Goal: Task Accomplishment & Management: Use online tool/utility

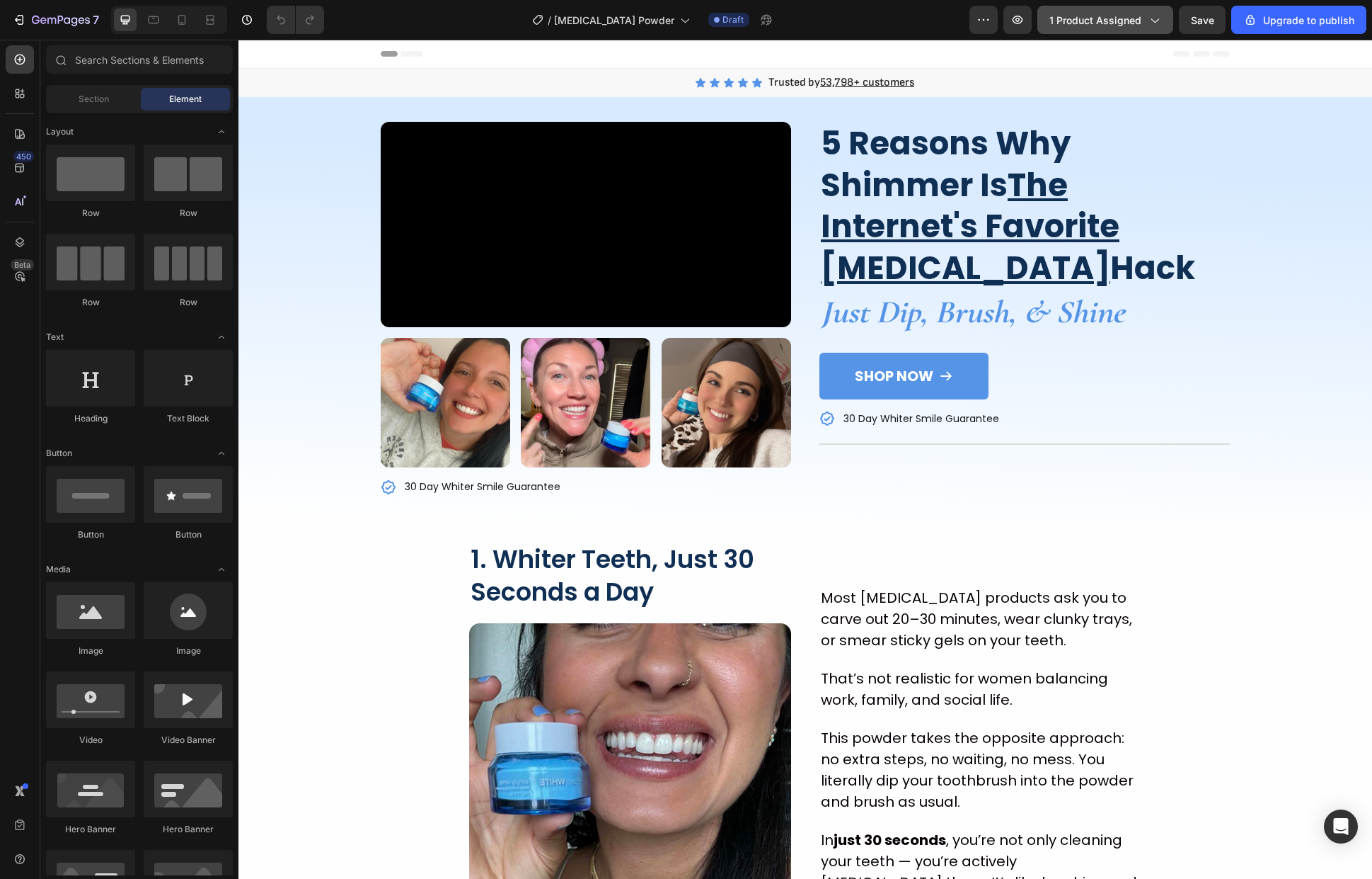
click at [1133, 19] on span "1 product assigned" at bounding box center [1095, 20] width 92 height 15
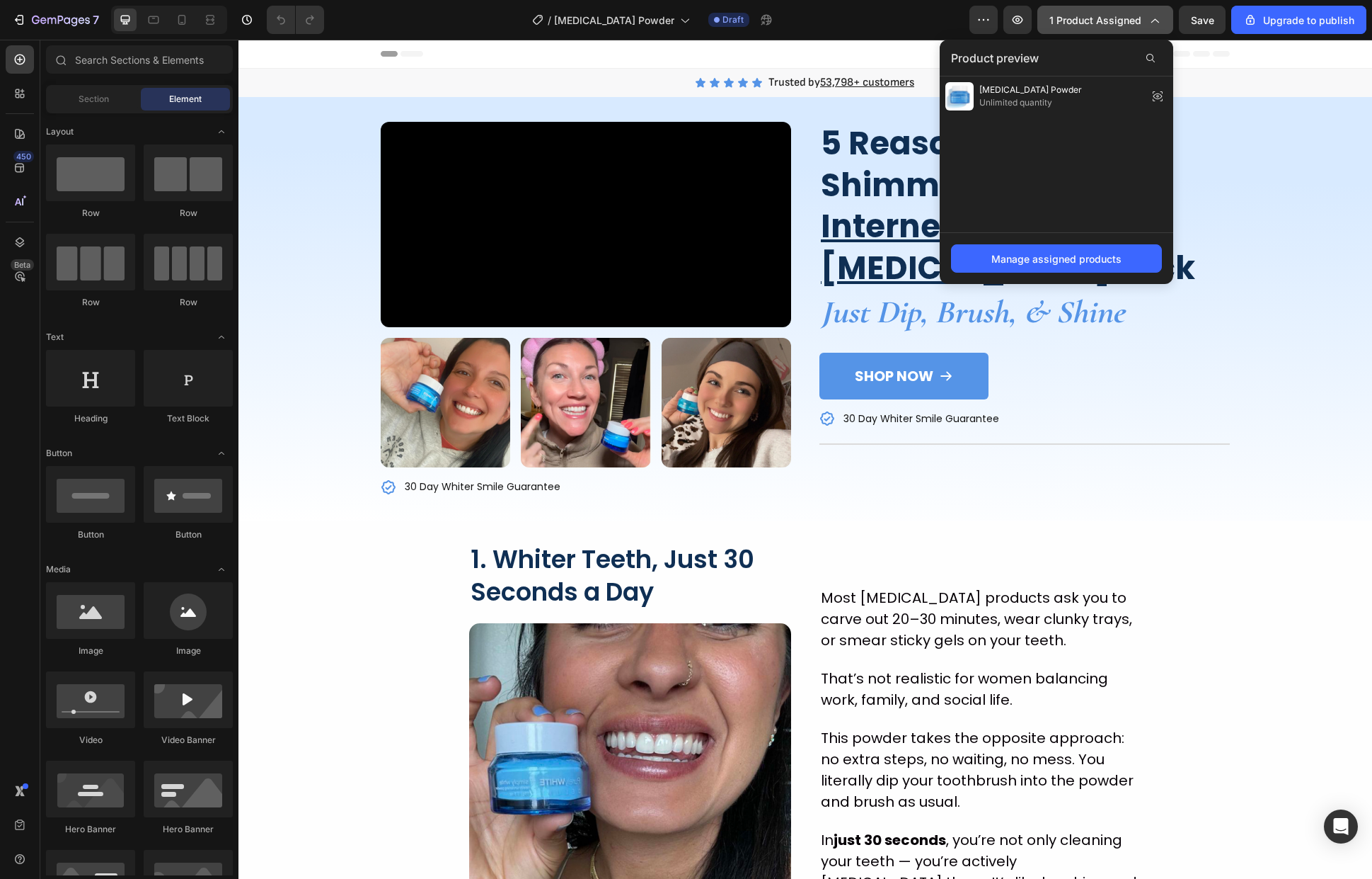
click at [1133, 19] on span "1 product assigned" at bounding box center [1095, 20] width 92 height 15
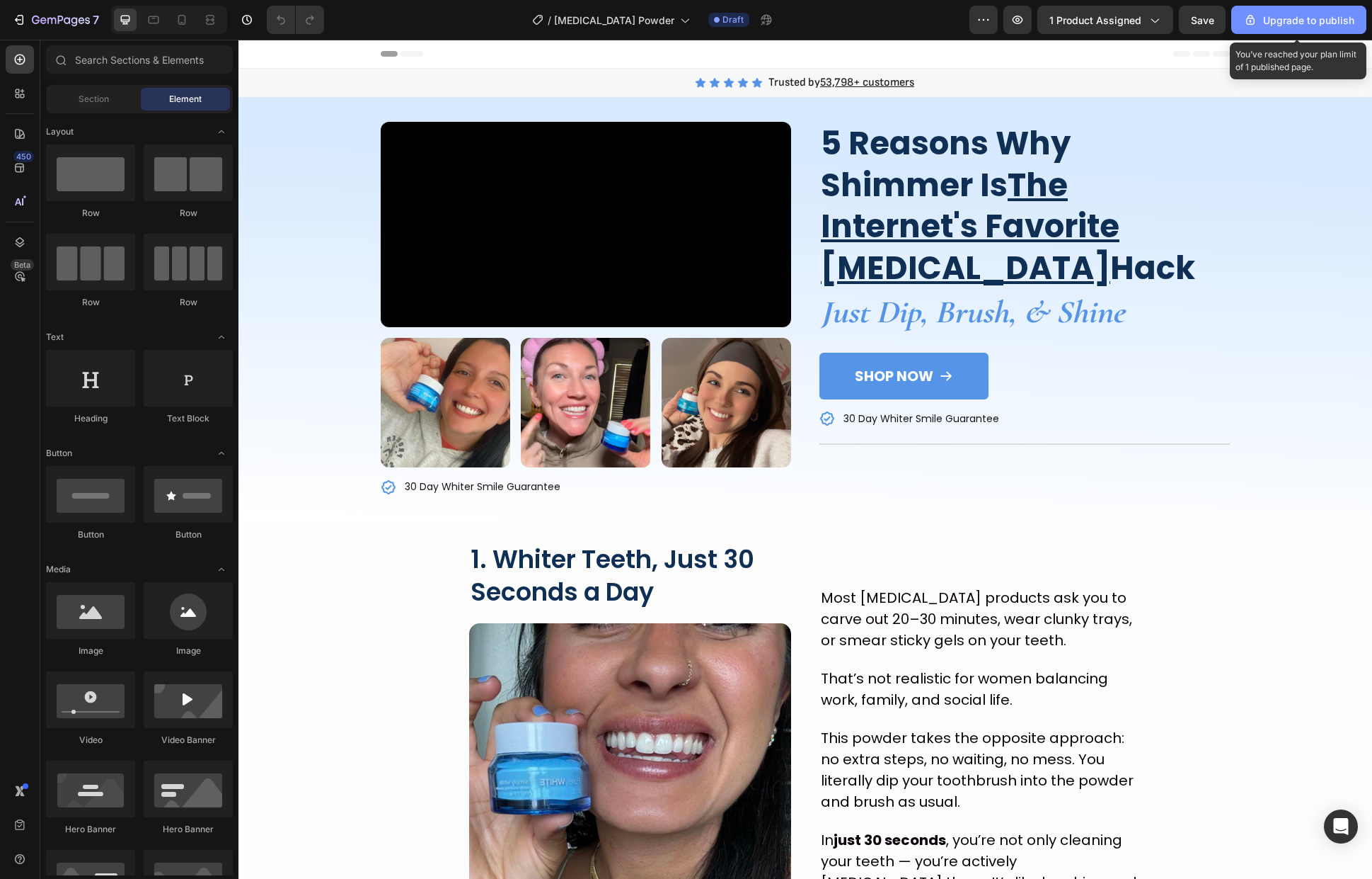
click at [1314, 17] on div "Upgrade to publish" at bounding box center [1299, 20] width 111 height 15
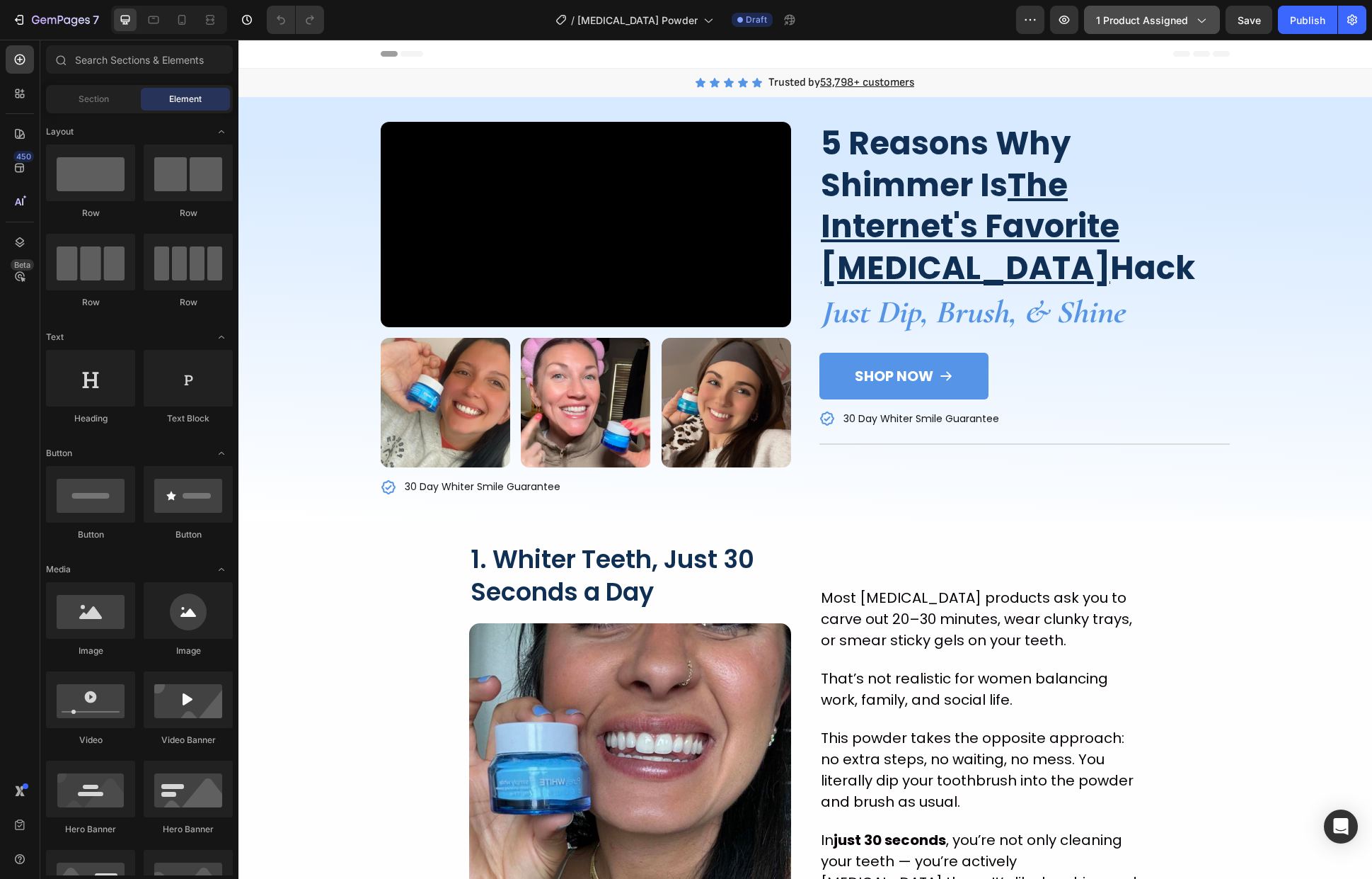
click at [1158, 15] on span "1 product assigned" at bounding box center [1141, 20] width 92 height 15
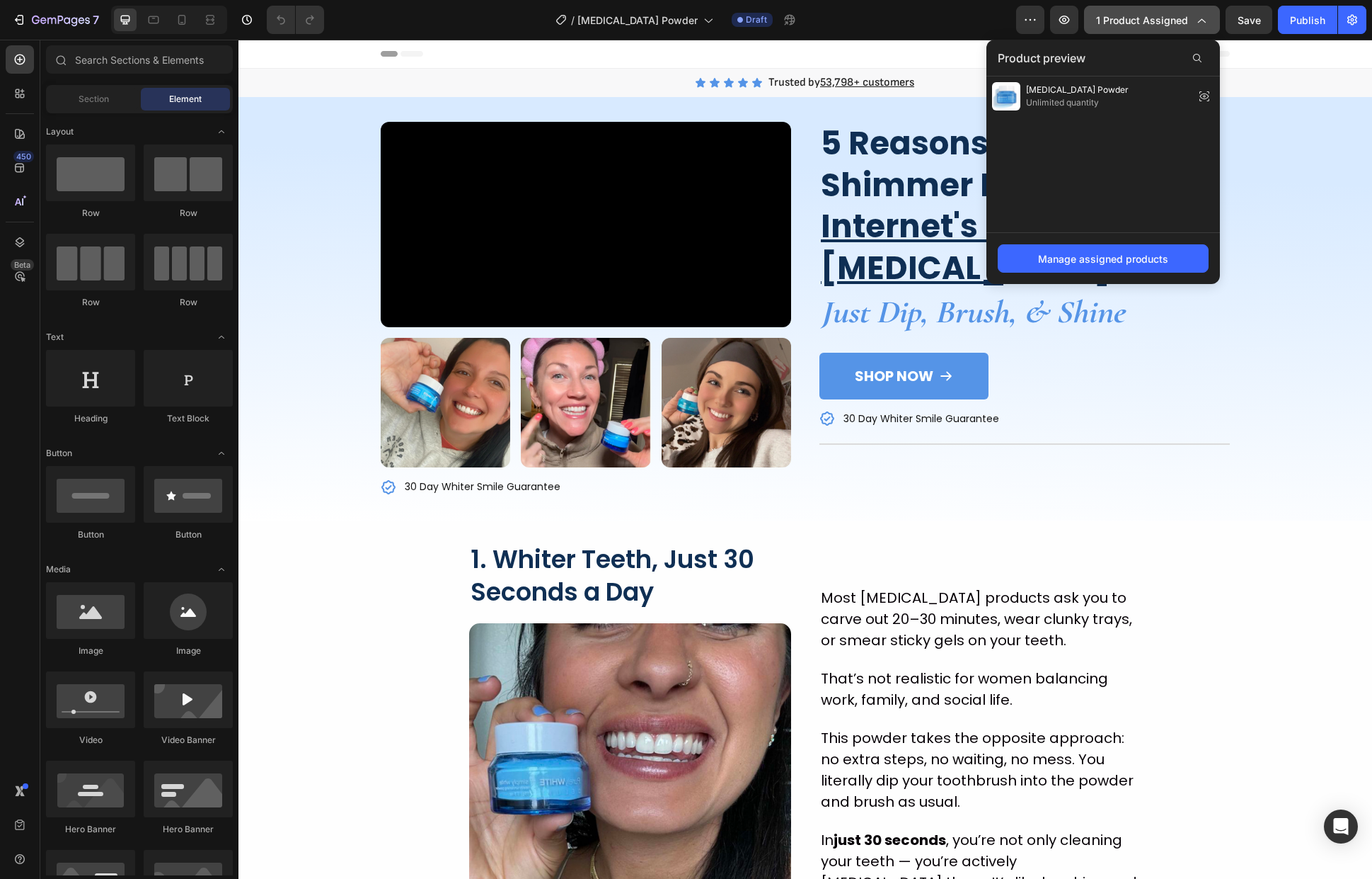
click at [1166, 18] on span "1 product assigned" at bounding box center [1141, 20] width 92 height 15
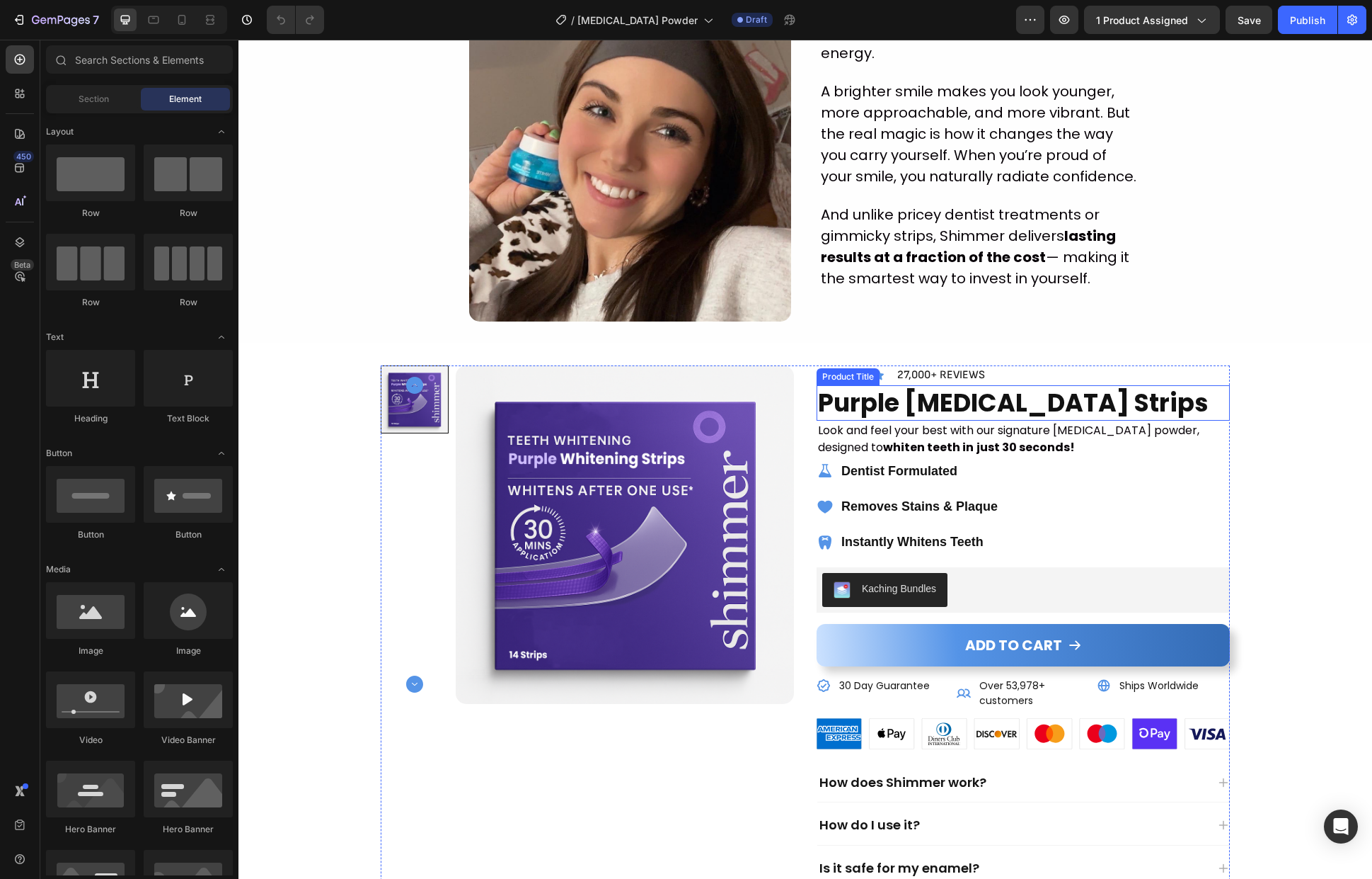
scroll to position [2533, 0]
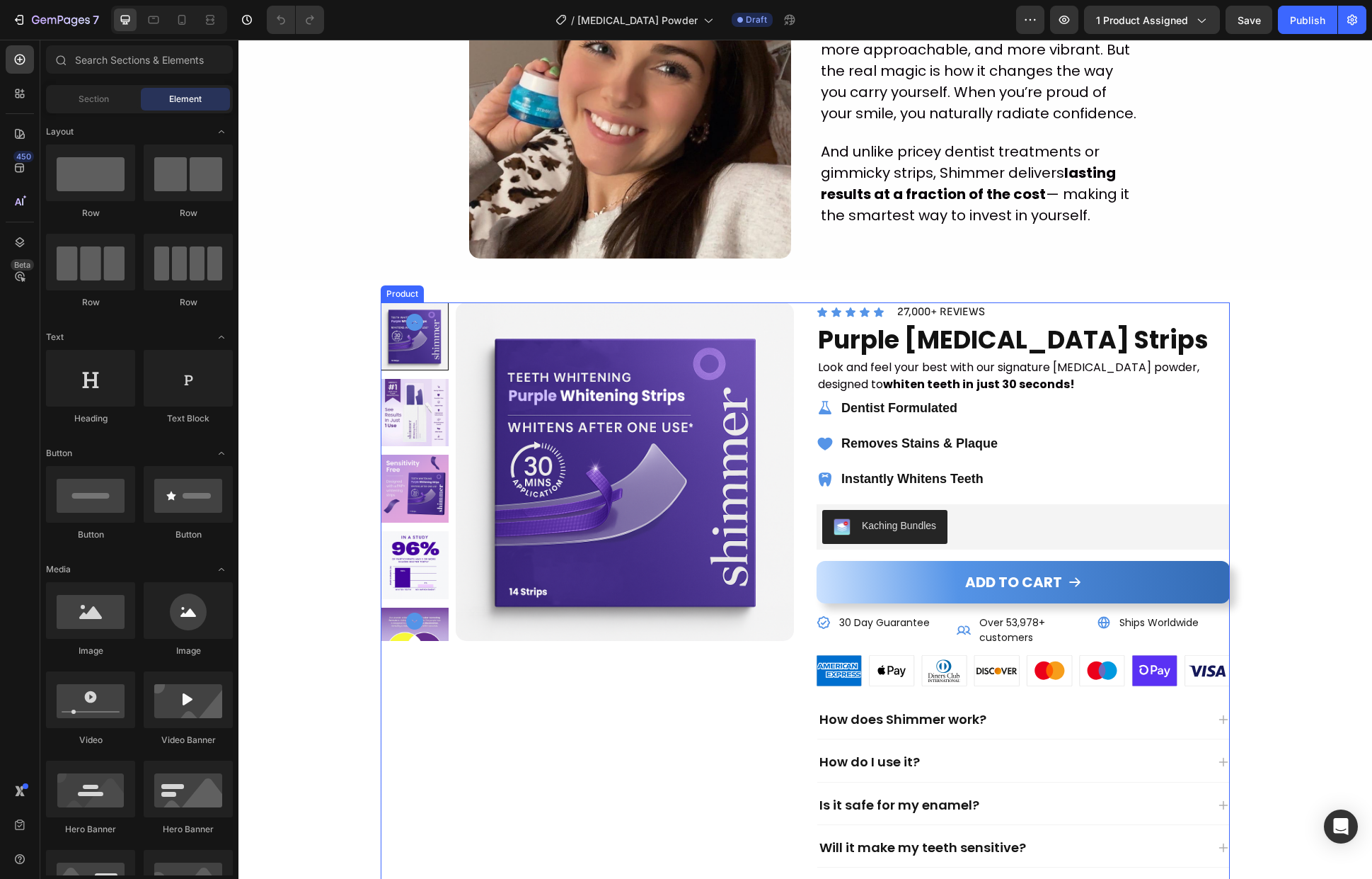
click at [719, 672] on div "Product Images" at bounding box center [587, 682] width 413 height 760
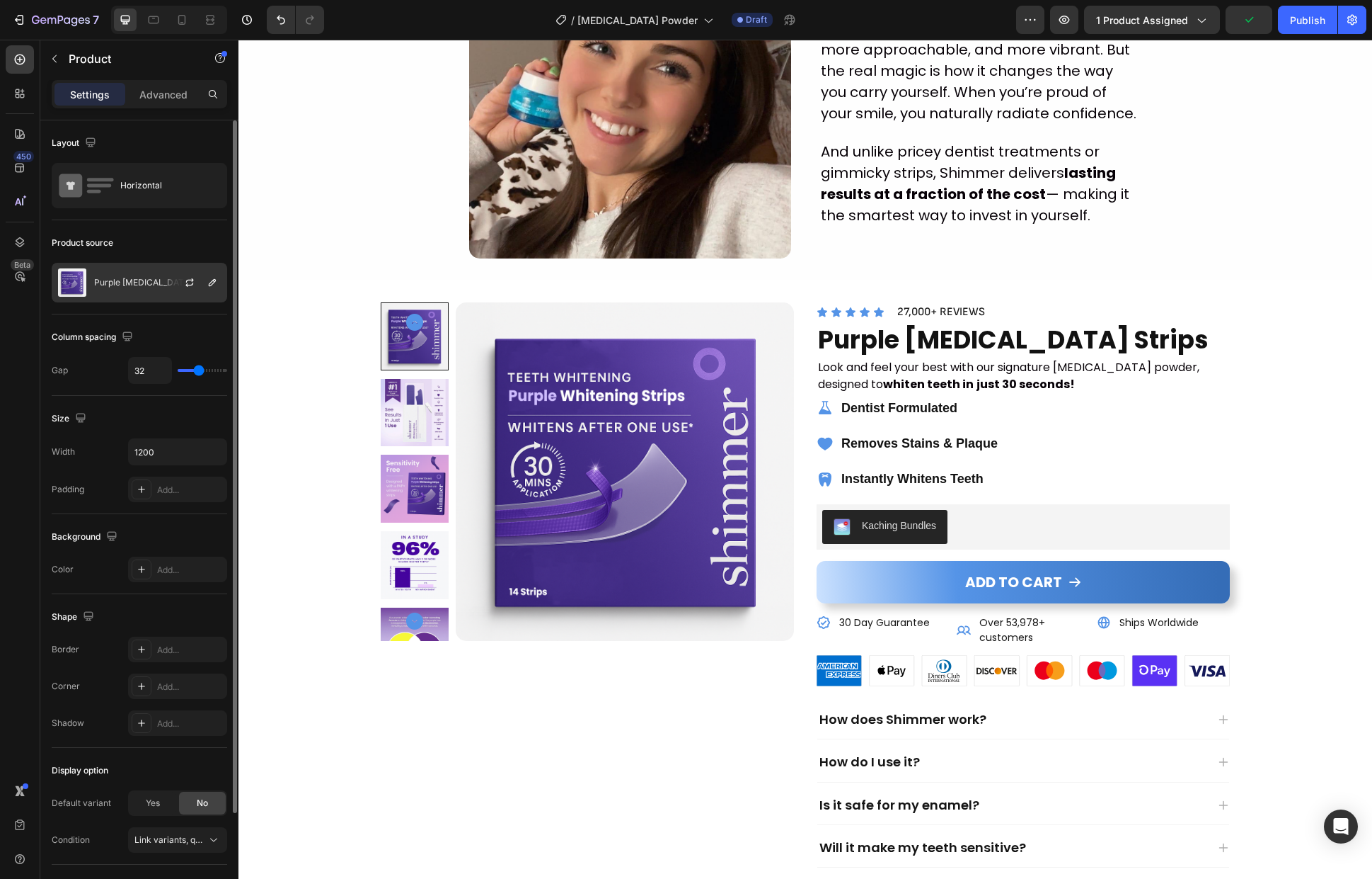
click at [143, 285] on p "Purple Whitening Strips" at bounding box center [156, 283] width 123 height 10
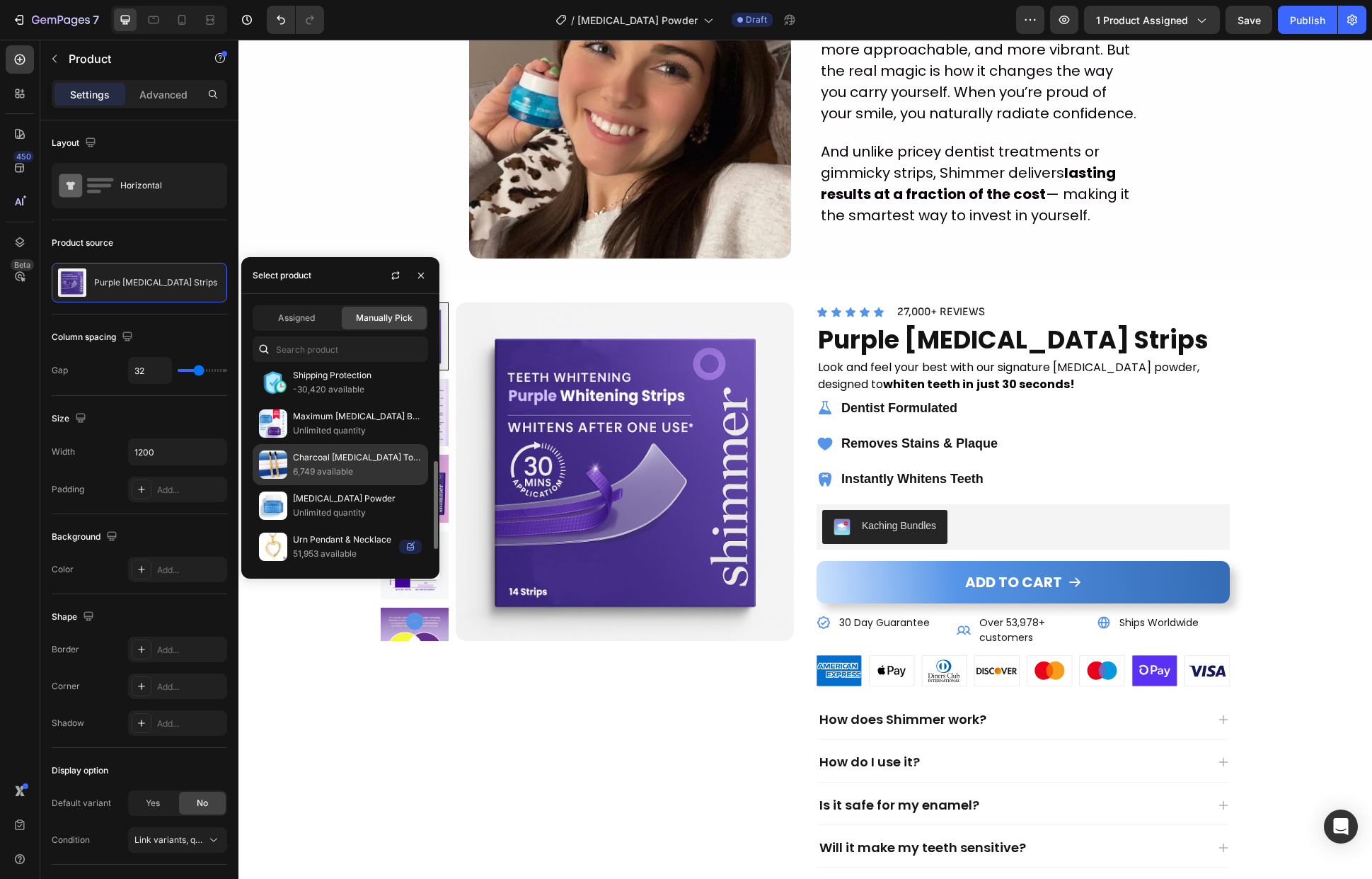
scroll to position [252, 0]
click at [335, 466] on p "Unlimited quantity" at bounding box center [356, 471] width 129 height 14
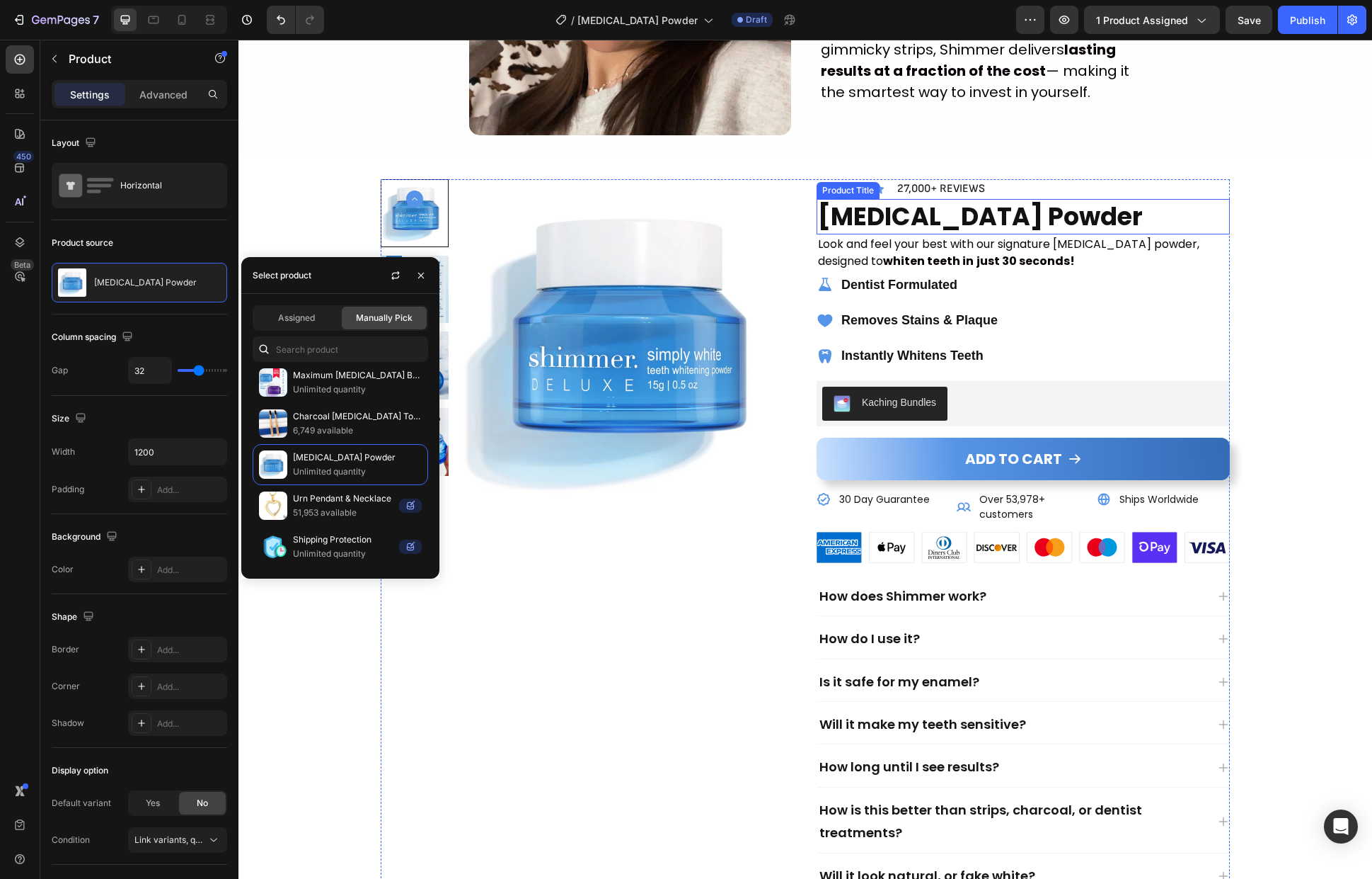
scroll to position [2671, 0]
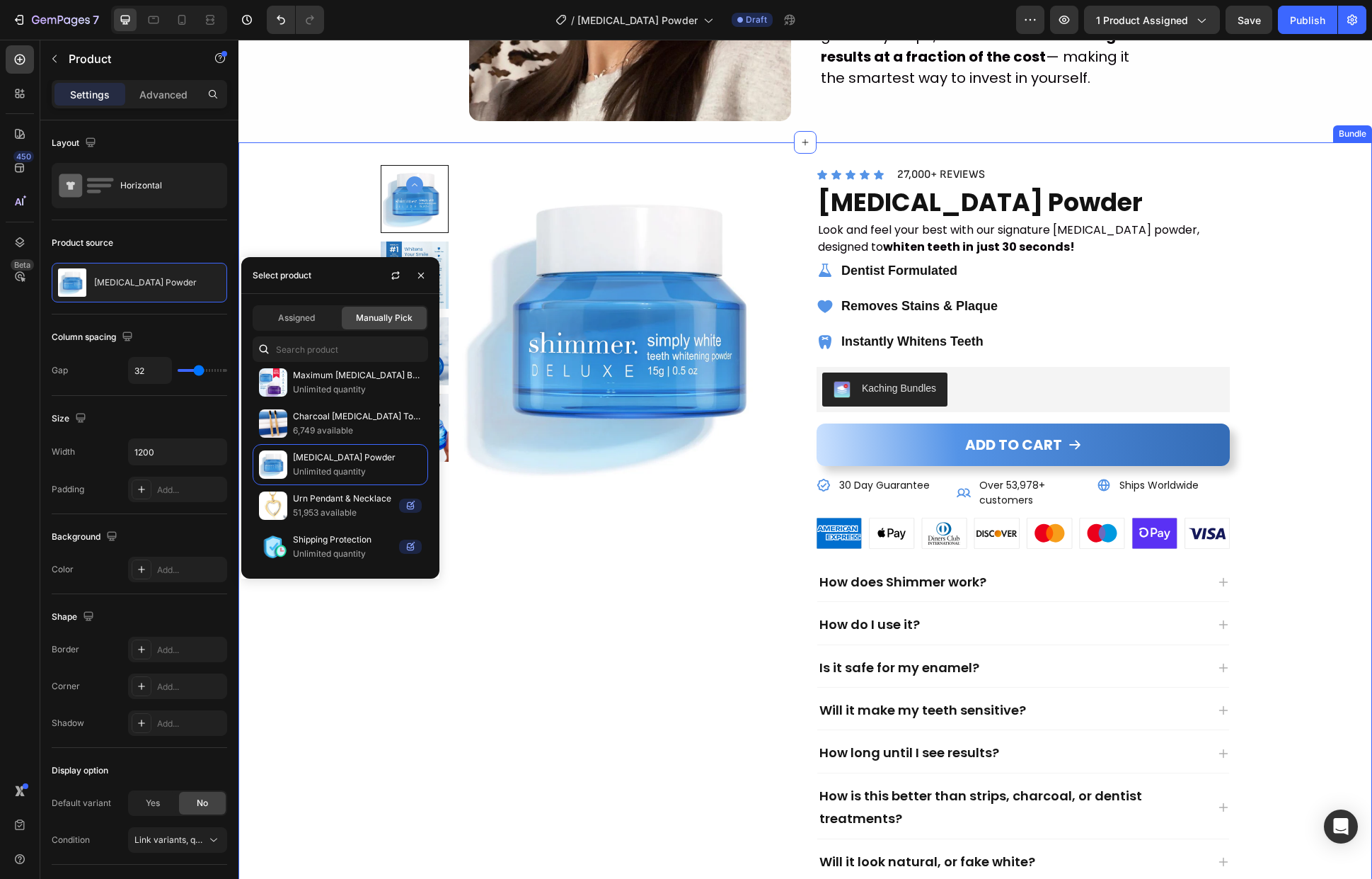
click at [1324, 275] on div "Product Images Icon Icon Icon Icon Icon Icon List 27,000+ REVIEWS Text Block Ro…" at bounding box center [805, 545] width 1116 height 760
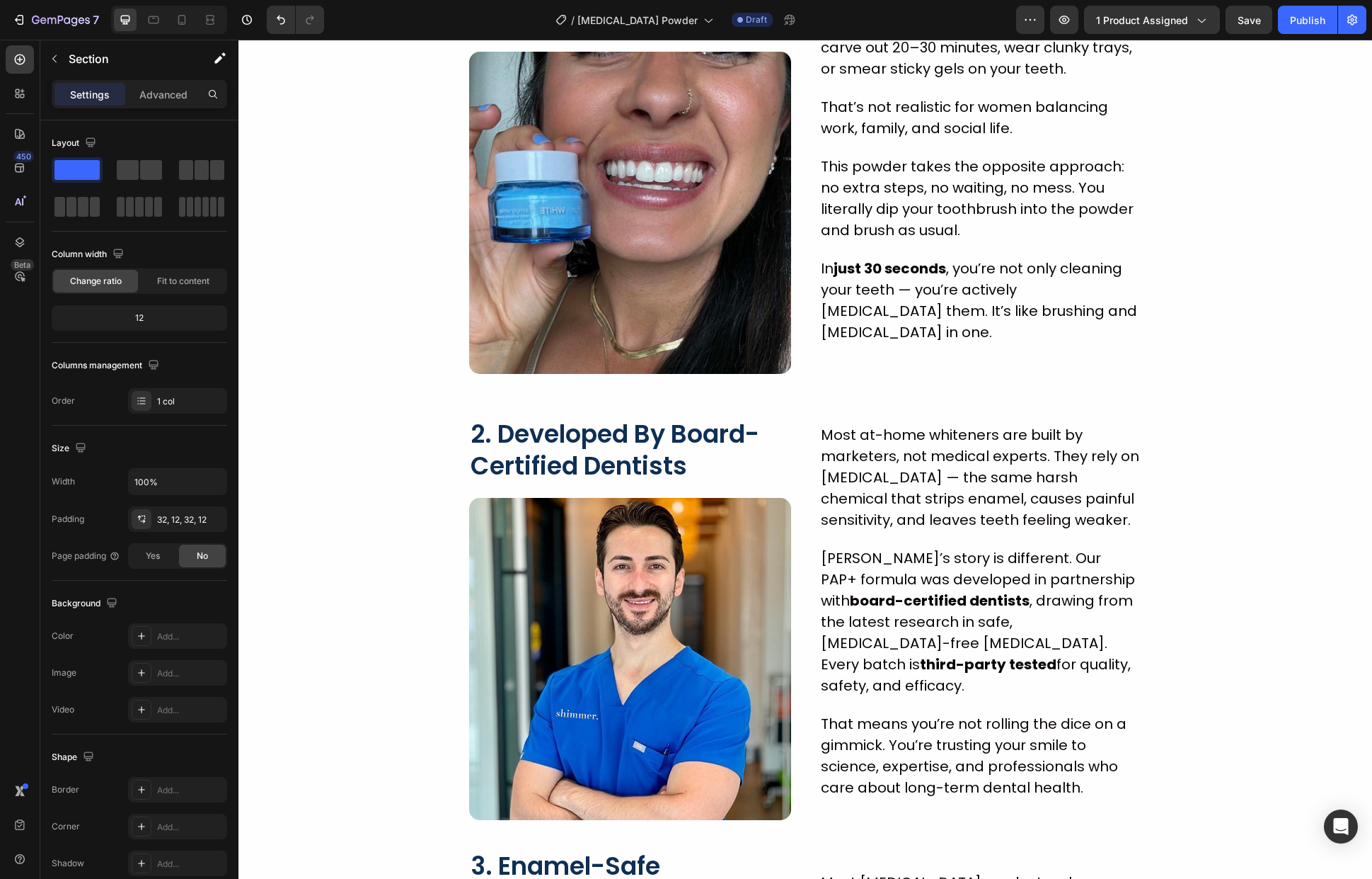
scroll to position [0, 0]
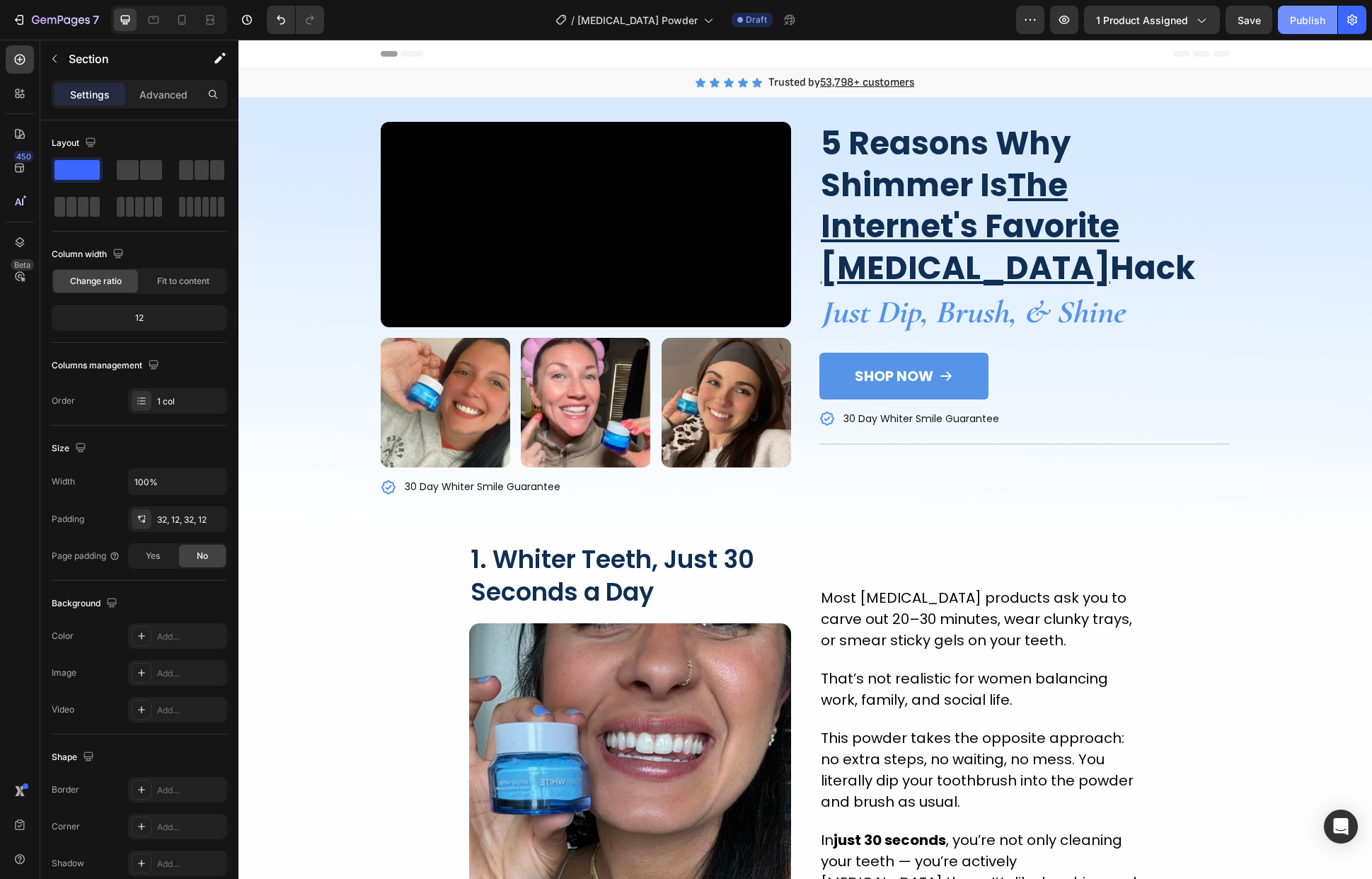
click at [1303, 23] on div "Publish" at bounding box center [1308, 20] width 35 height 15
click at [804, 23] on icon "button" at bounding box center [798, 19] width 14 height 14
click at [1132, 26] on span "1 product assigned" at bounding box center [1141, 20] width 92 height 15
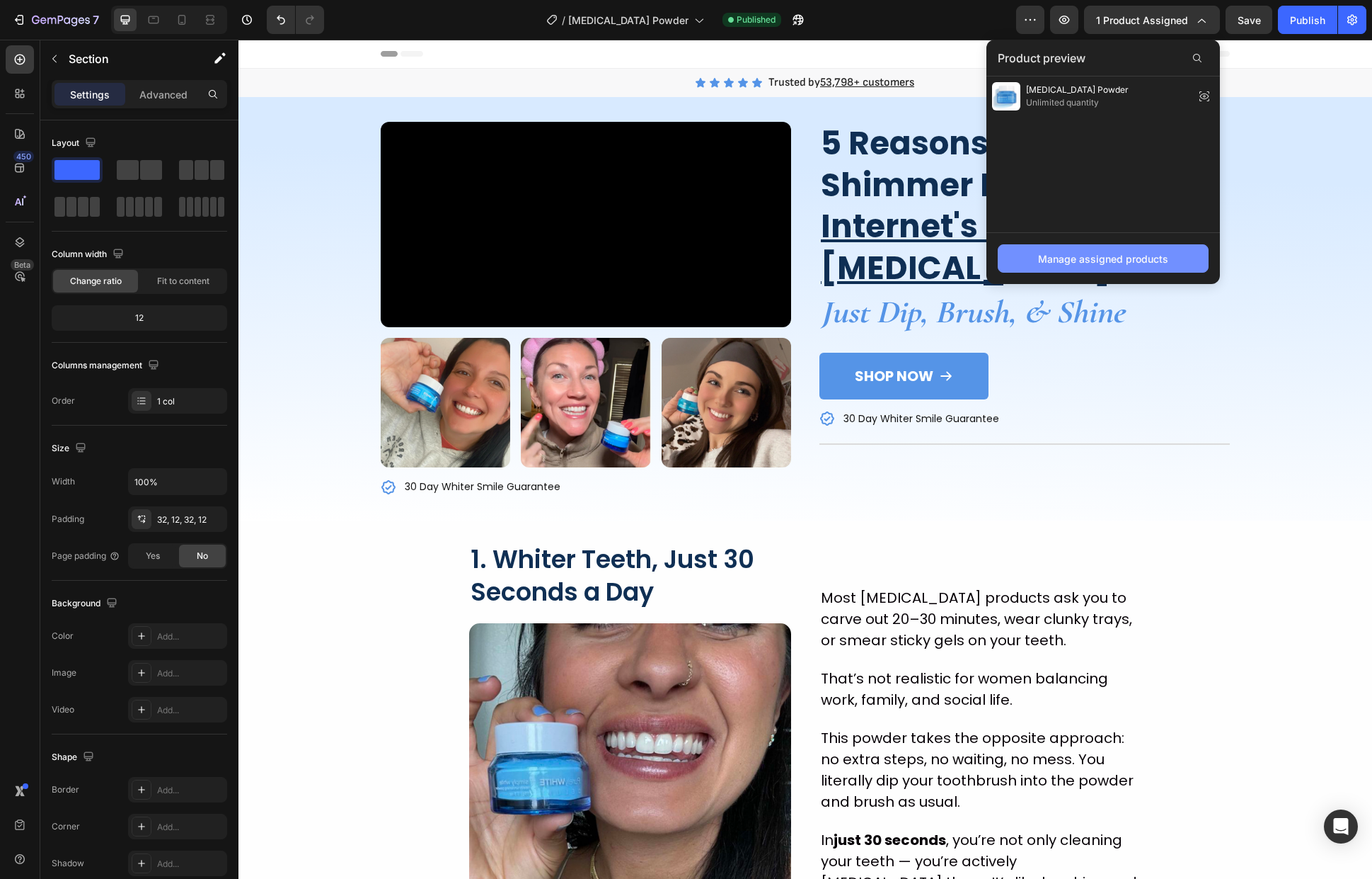
click at [1116, 254] on div "Manage assigned products" at bounding box center [1103, 258] width 131 height 15
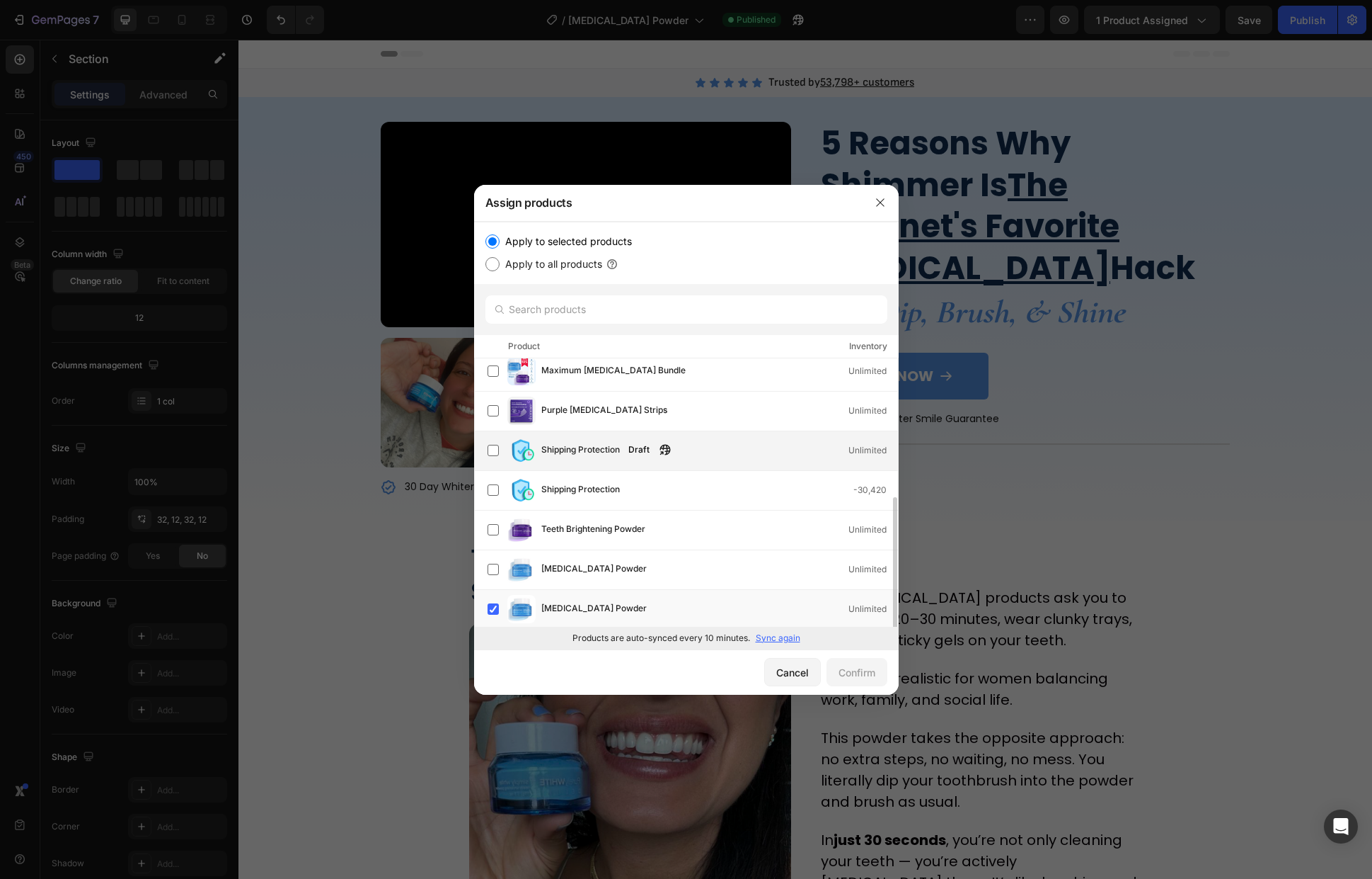
scroll to position [119, 0]
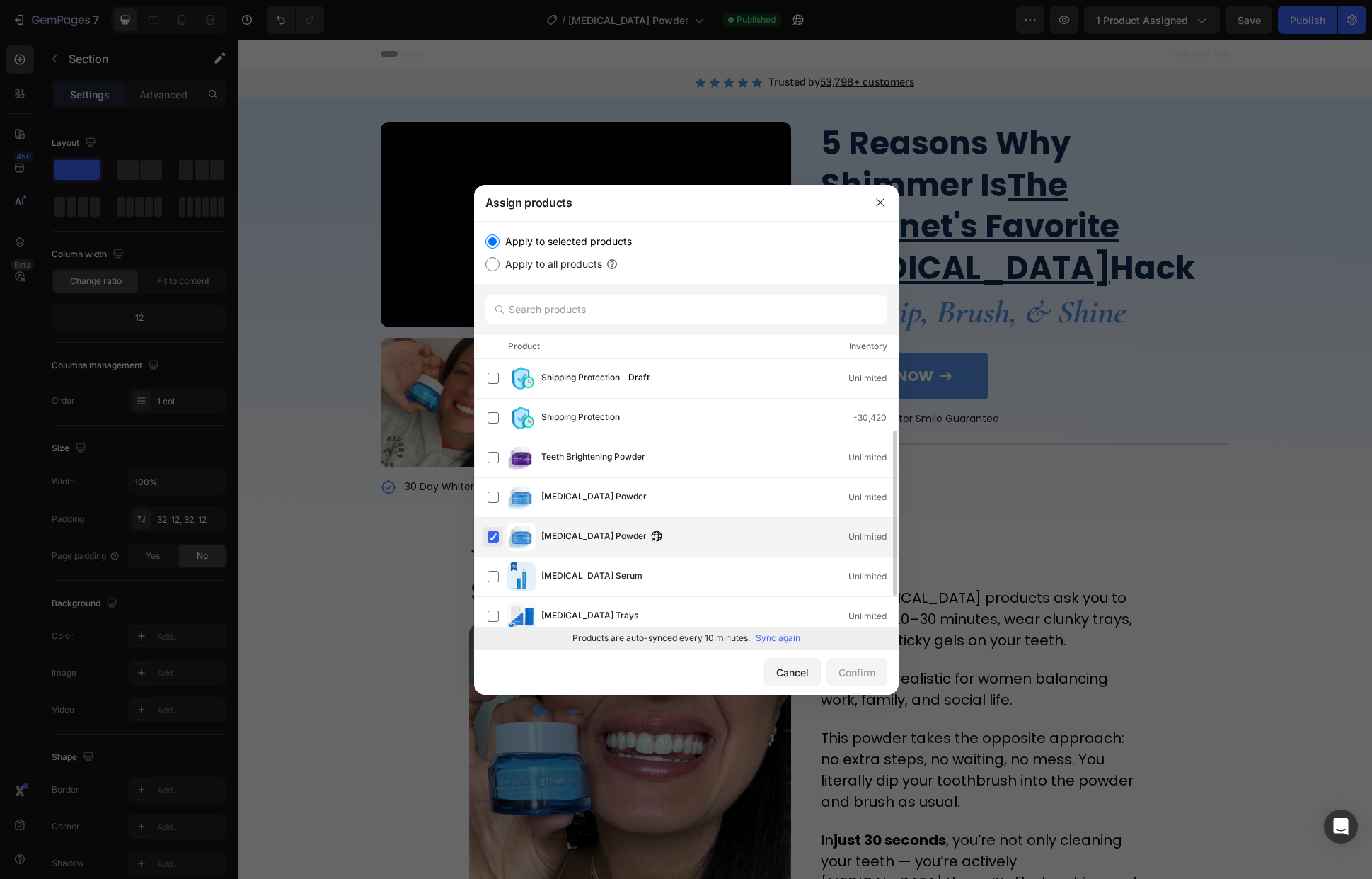
click at [488, 534] on label at bounding box center [493, 536] width 11 height 11
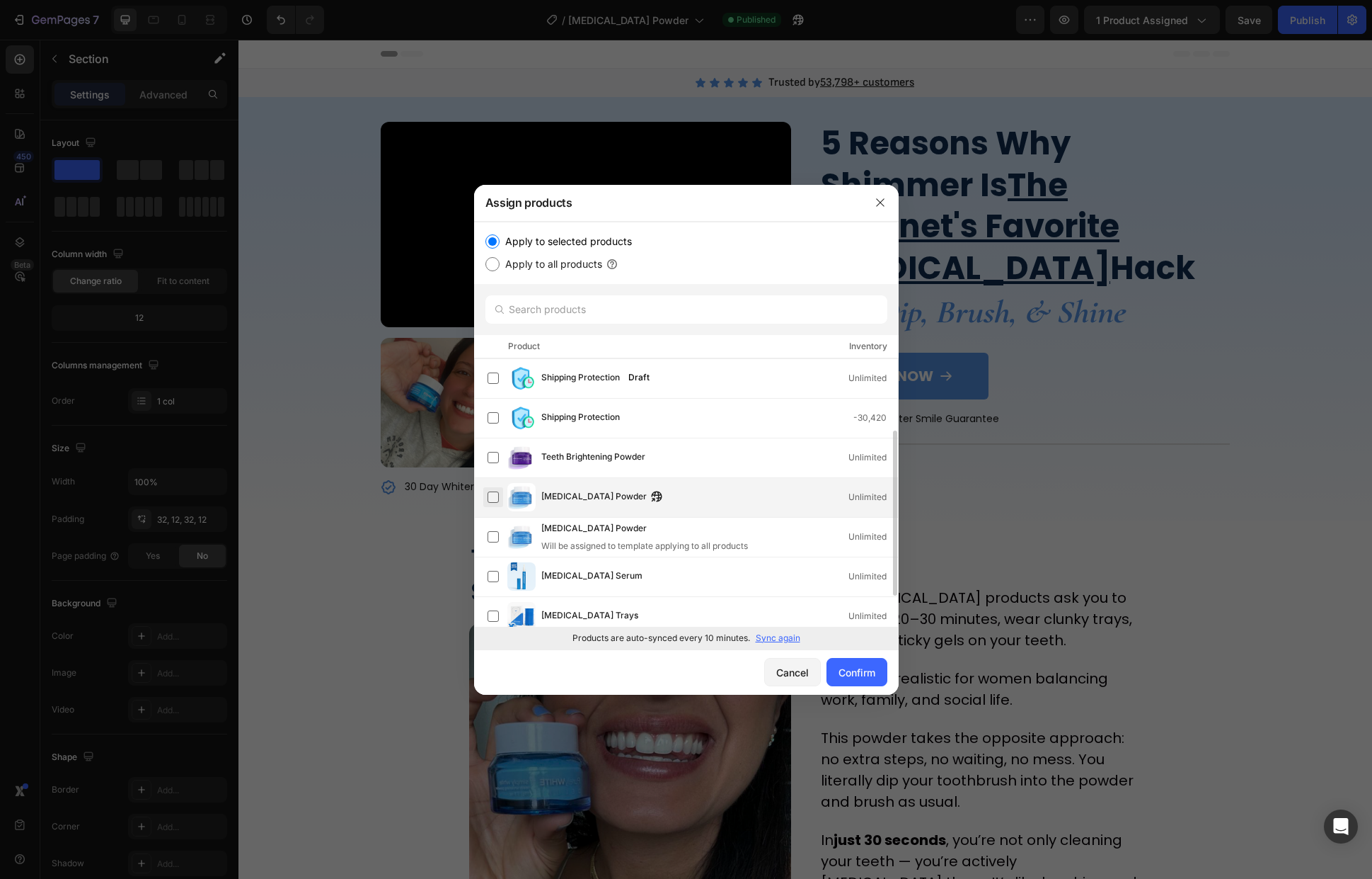
click at [494, 494] on label at bounding box center [493, 497] width 11 height 11
click at [849, 668] on div "Confirm" at bounding box center [857, 672] width 37 height 15
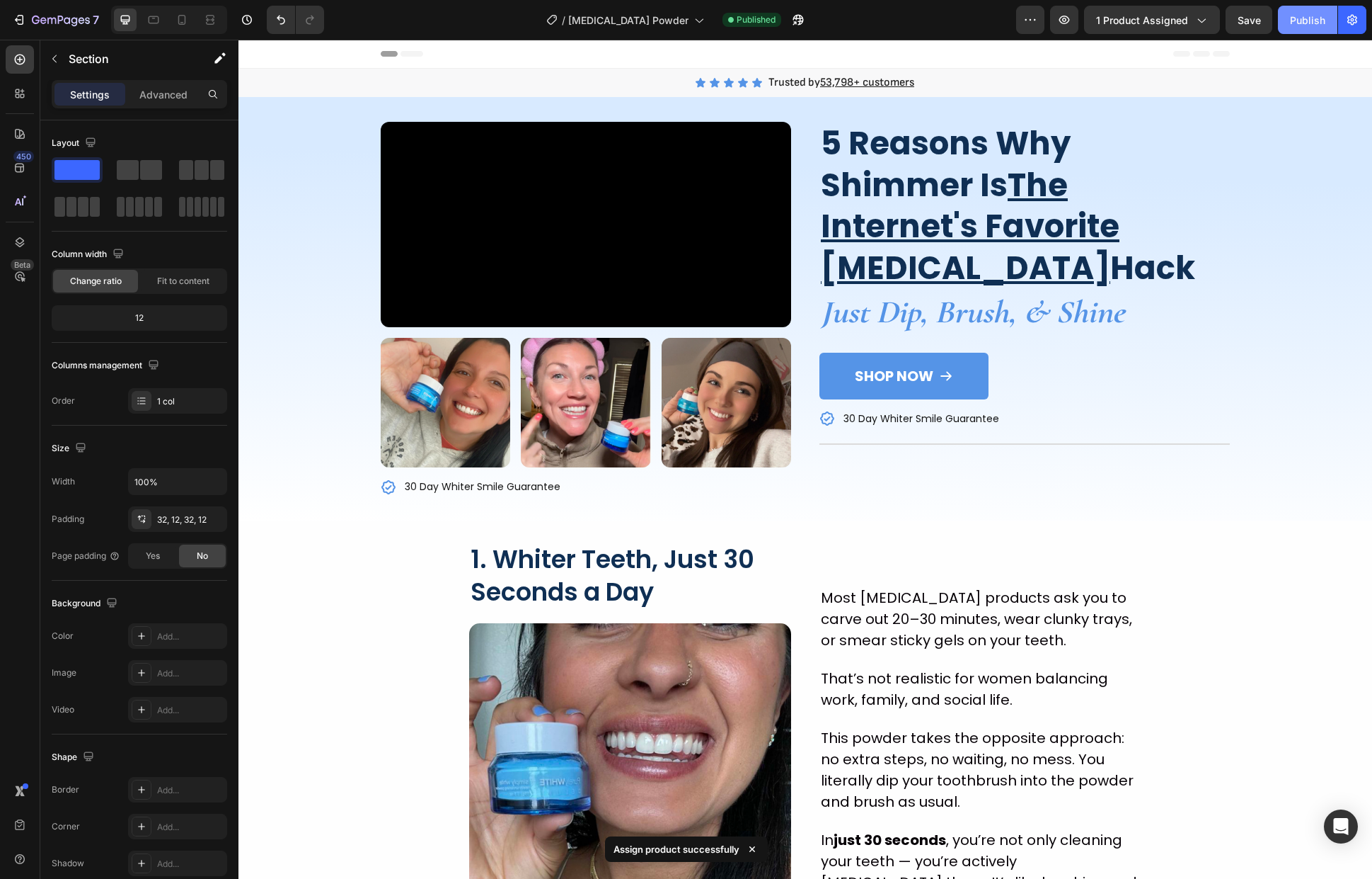
click at [1301, 19] on div "Publish" at bounding box center [1308, 20] width 35 height 15
click at [798, 21] on icon "button" at bounding box center [798, 19] width 10 height 10
